Goal: Task Accomplishment & Management: Use online tool/utility

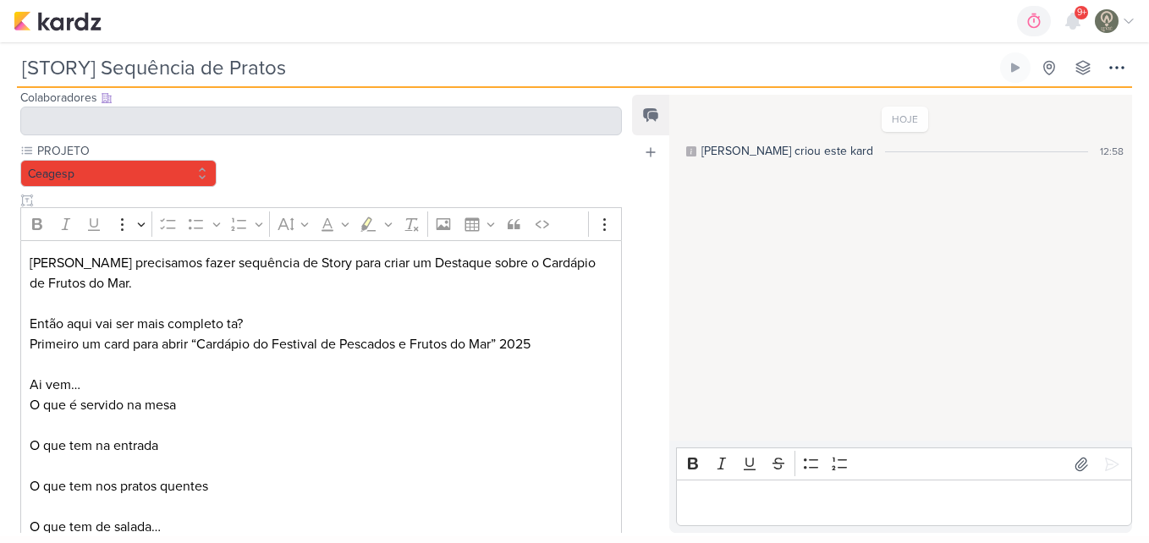
scroll to position [243, 0]
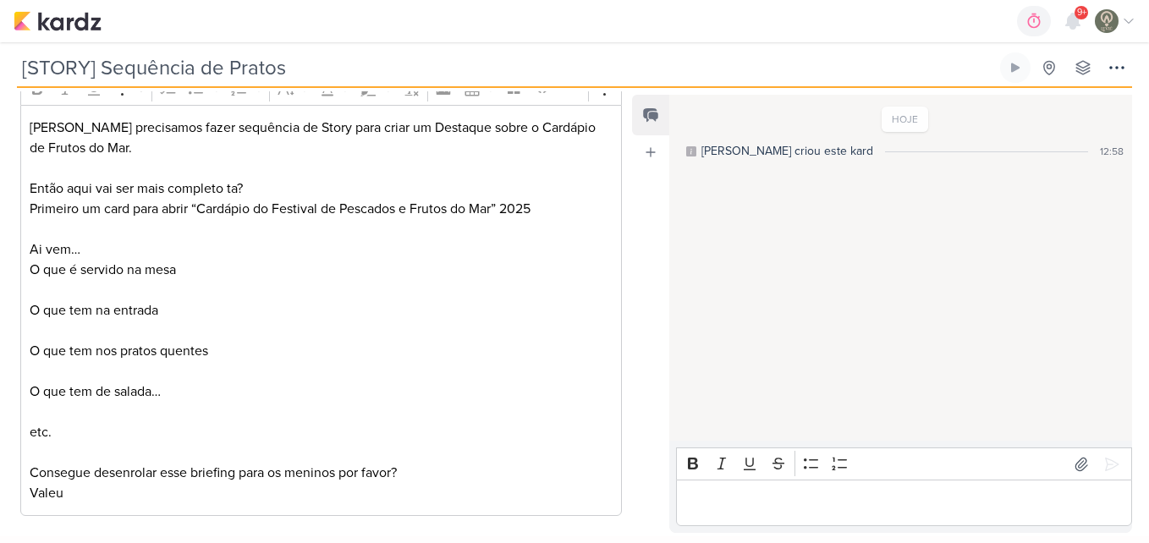
click at [442, 284] on p "Editor editing area: main" at bounding box center [322, 290] width 584 height 20
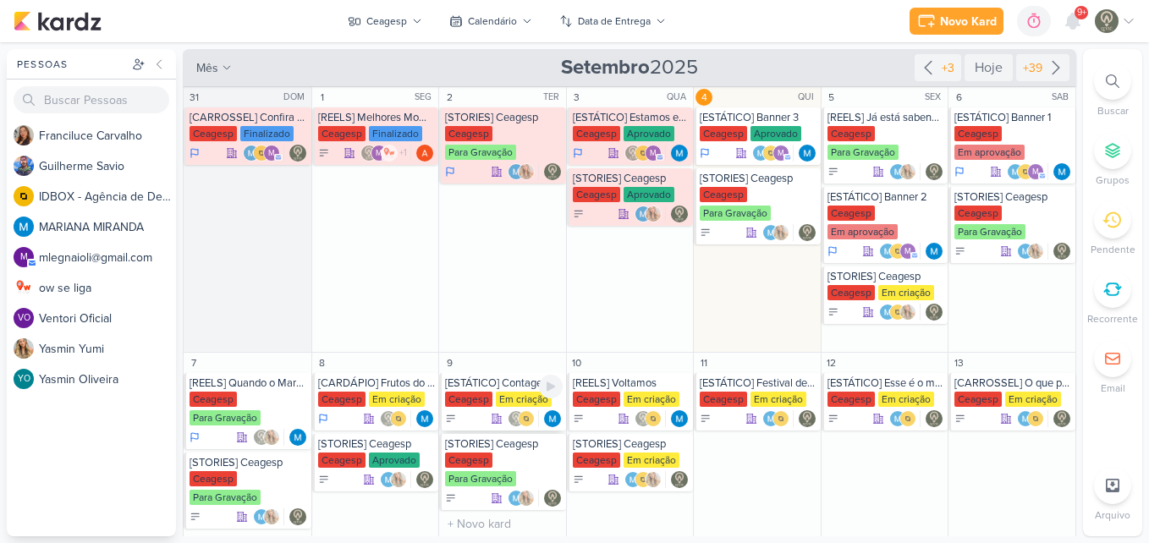
click at [512, 386] on div "[ESTÁTICO] Contagem Regressiva" at bounding box center [504, 383] width 118 height 14
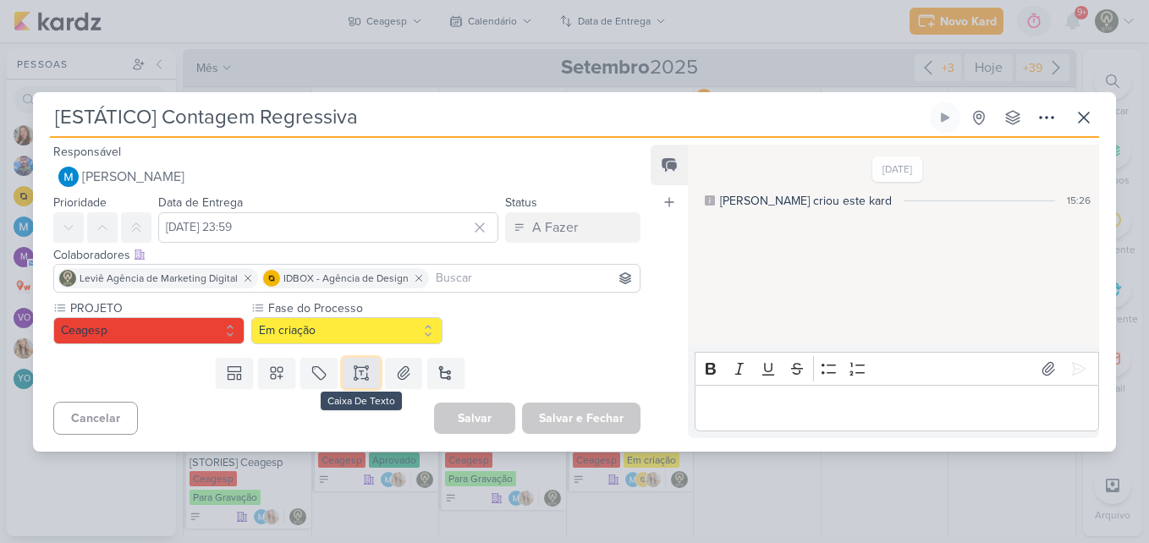
click at [359, 365] on icon at bounding box center [361, 373] width 17 height 17
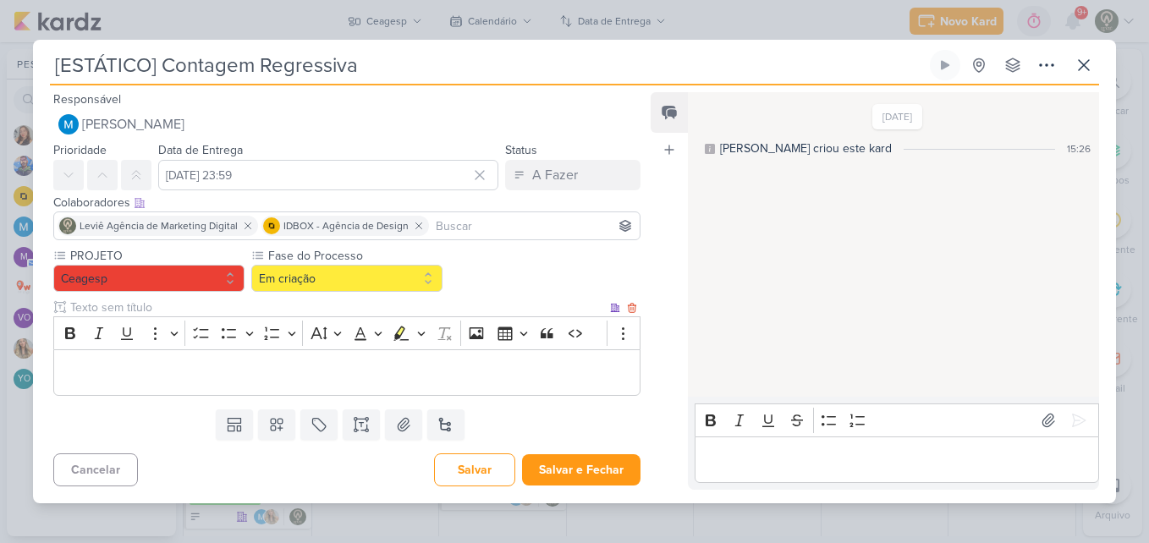
click at [286, 312] on input "text" at bounding box center [337, 308] width 540 height 18
type input "Brifieng"
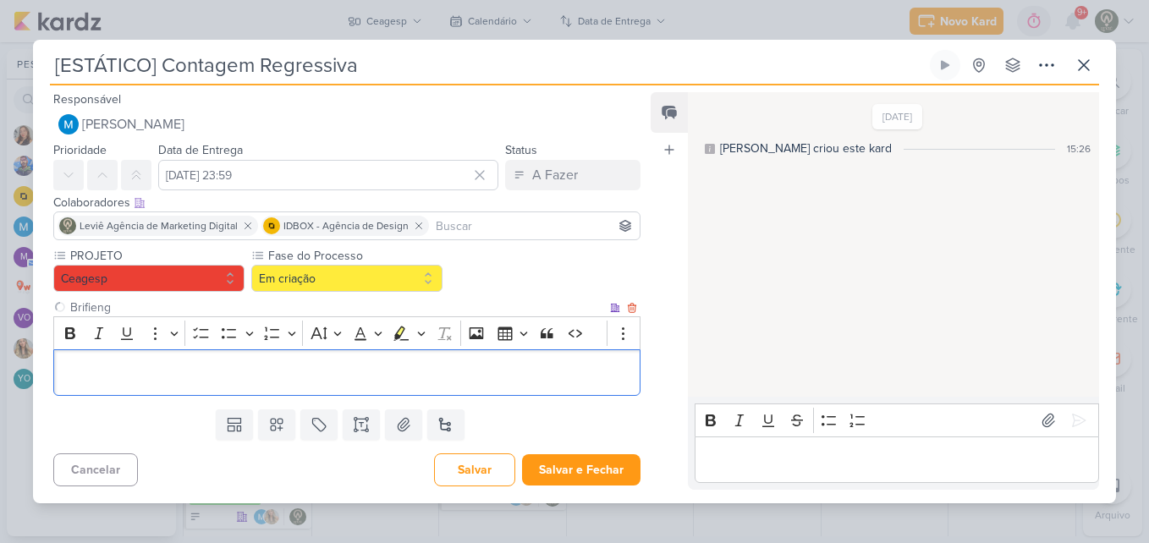
click at [292, 368] on p "Editor editing area: main" at bounding box center [347, 372] width 568 height 20
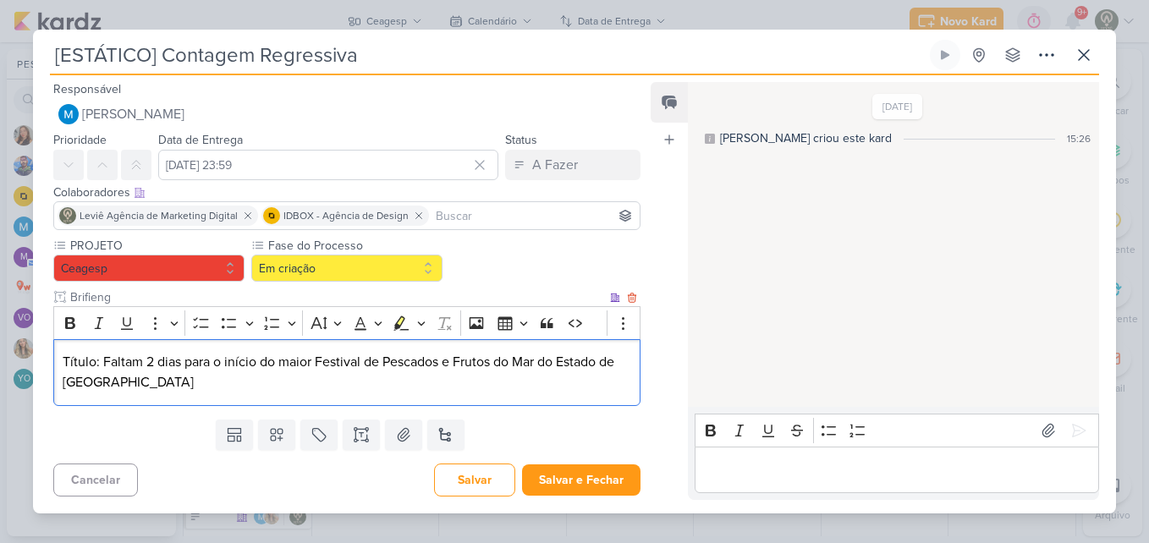
click at [185, 362] on p "Título: Faltam 2 dias para o início do maior Festival de Pescados e Frutos do M…" at bounding box center [347, 372] width 568 height 41
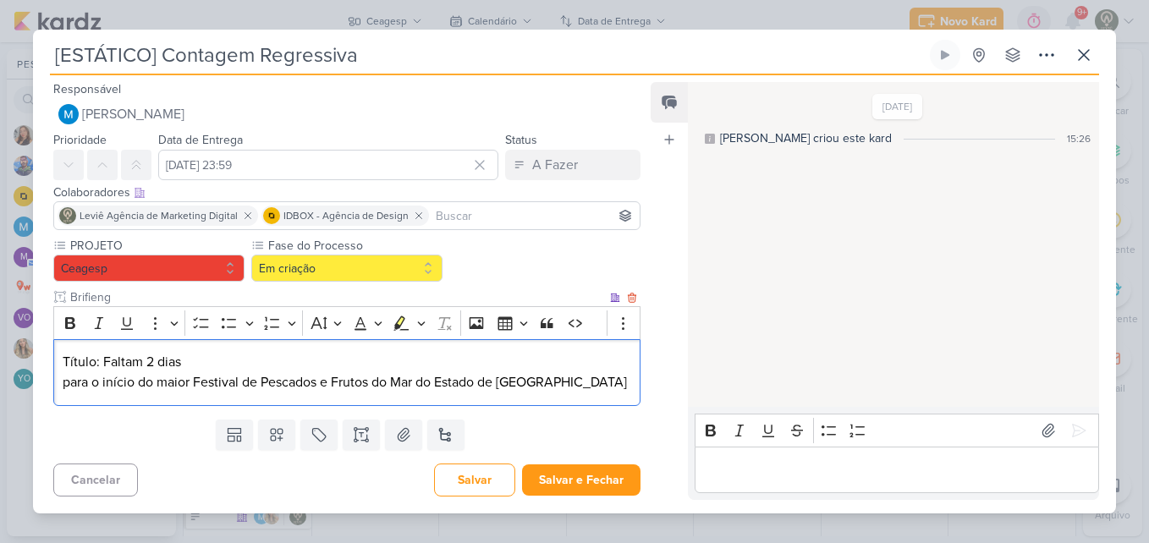
click at [577, 382] on p "para o início do maior Festival de Pescados e Frutos do Mar do Estado de São Pa…" at bounding box center [347, 382] width 568 height 20
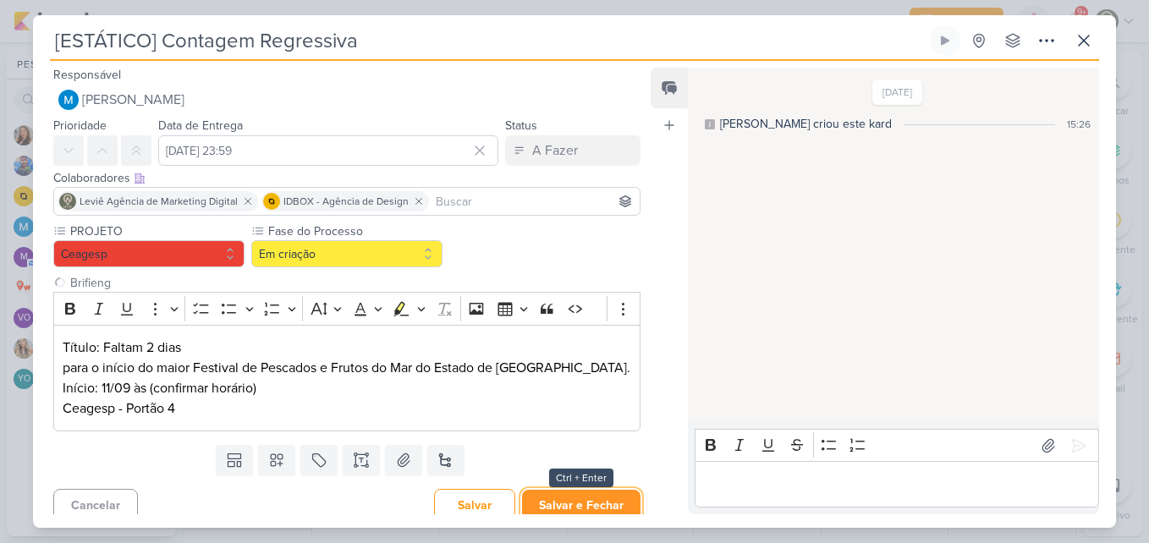
click at [551, 497] on button "Salvar e Fechar" at bounding box center [581, 505] width 118 height 31
